Goal: Information Seeking & Learning: Learn about a topic

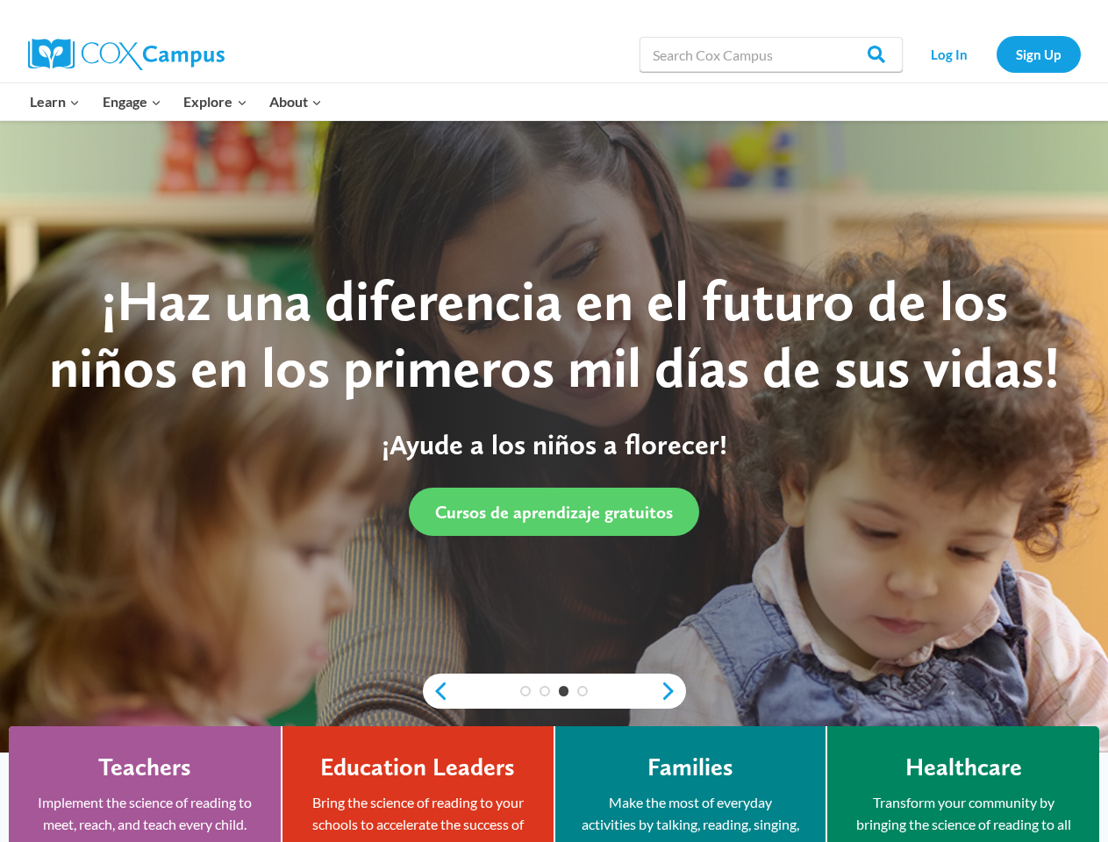
click at [554, 421] on div "¡Haz una diferencia en el futuro de los niños en los primeros mil días de sus v…" at bounding box center [554, 402] width 1038 height 269
click at [555, 691] on div "3" at bounding box center [564, 691] width 19 height 11
click at [436, 691] on link "Previous" at bounding box center [436, 691] width 26 height 21
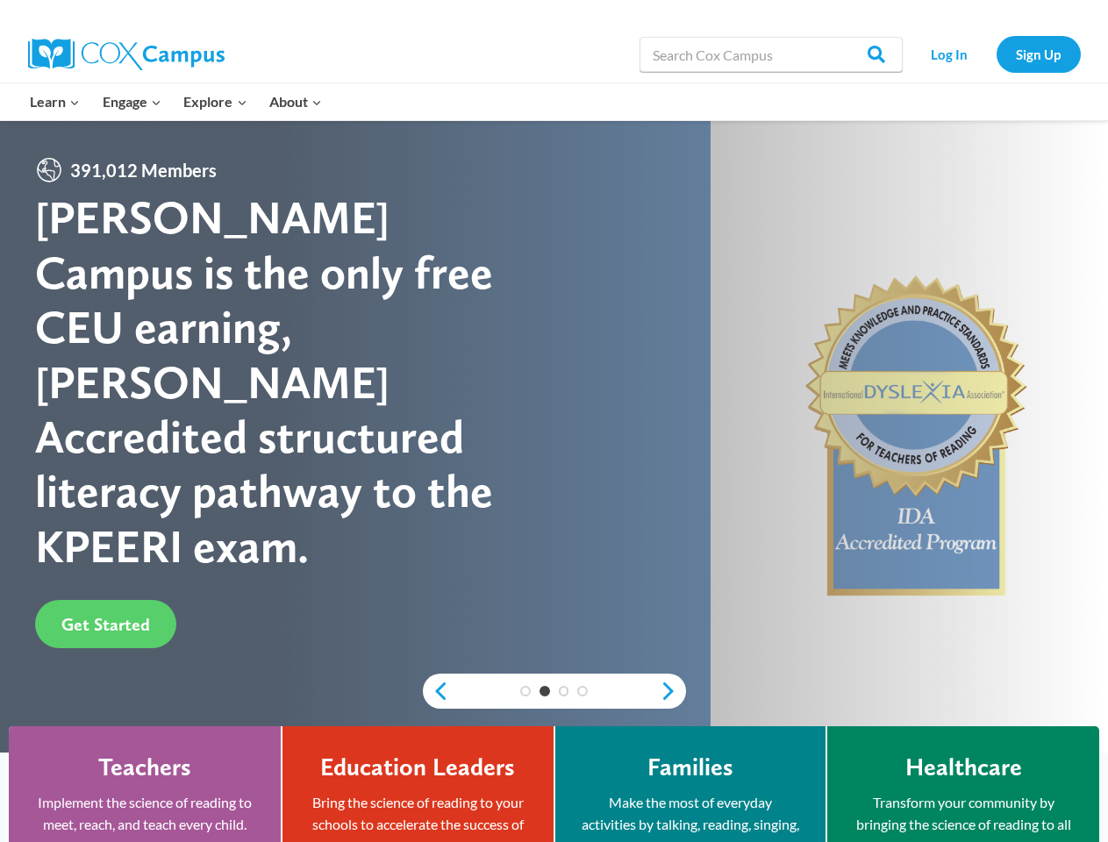
click at [673, 691] on div "1 2 3 4" at bounding box center [554, 691] width 263 height 35
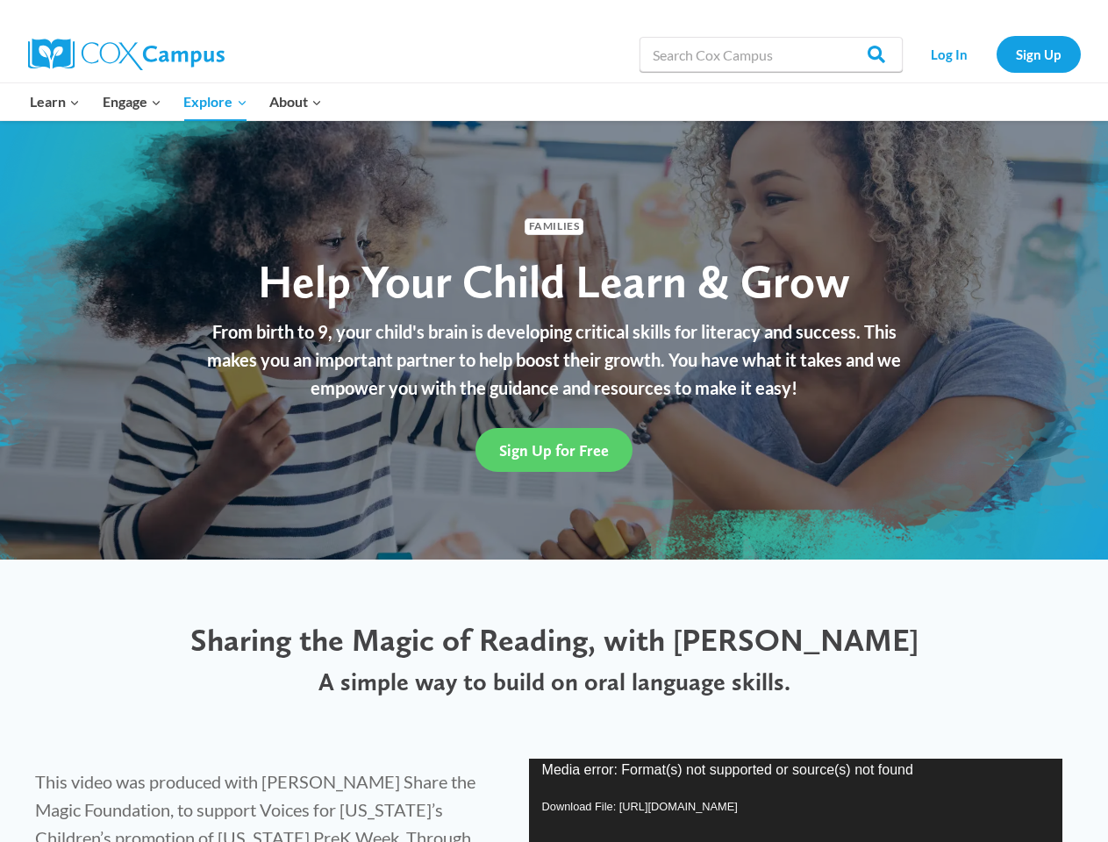
click at [554, 421] on div "Sign Up for Free" at bounding box center [555, 450] width 746 height 78
